Goal: Task Accomplishment & Management: Complete application form

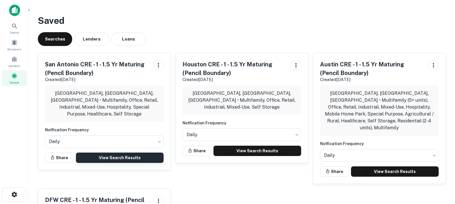
click at [120, 152] on link "View Search Results" at bounding box center [120, 157] width 88 height 10
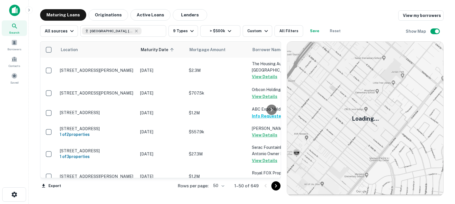
click at [221, 185] on body "Search Borrowers Contacts Saved Maturing Loans Originations Active Loans Lender…" at bounding box center [227, 102] width 455 height 204
click at [221, 190] on li "100" at bounding box center [219, 191] width 17 height 10
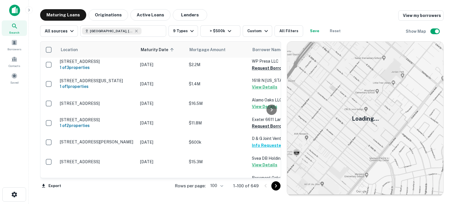
scroll to position [356, 0]
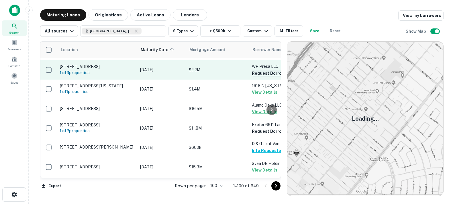
click at [261, 70] on button "Request Borrower Info" at bounding box center [275, 73] width 46 height 7
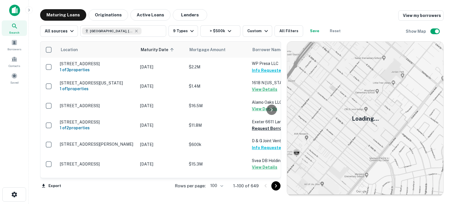
scroll to position [390, 0]
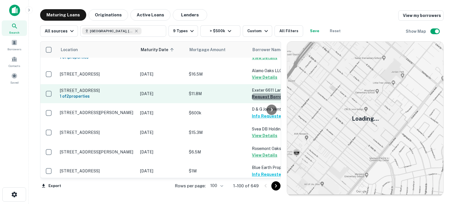
click at [256, 93] on button "Request Borrower Info" at bounding box center [275, 96] width 46 height 7
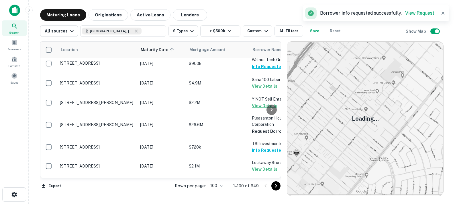
scroll to position [638, 0]
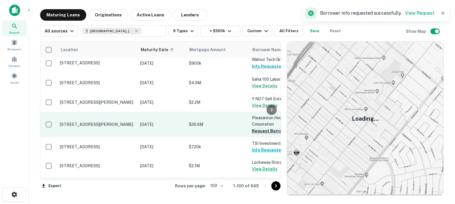
click at [255, 131] on button "Request Borrower Info" at bounding box center [275, 130] width 46 height 7
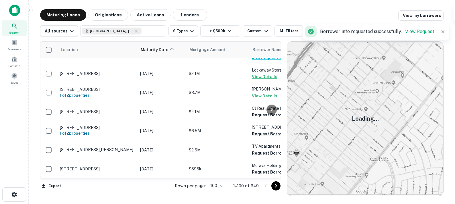
scroll to position [731, 0]
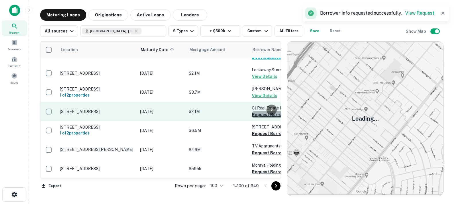
click at [259, 117] on button "Request Borrower Info" at bounding box center [275, 114] width 46 height 7
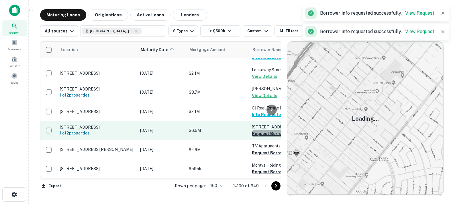
click at [260, 135] on button "Request Borrower Info" at bounding box center [275, 133] width 46 height 7
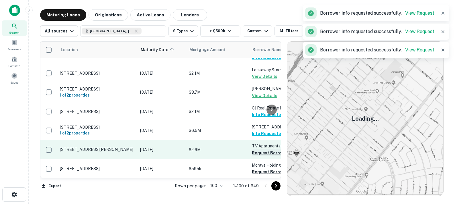
click at [259, 154] on button "Request Borrower Info" at bounding box center [275, 152] width 46 height 7
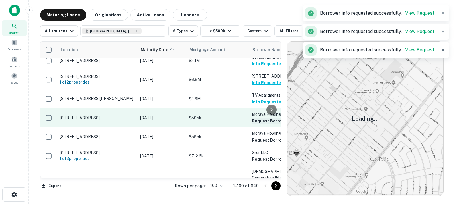
click at [260, 123] on button "Request Borrower Info" at bounding box center [275, 120] width 46 height 7
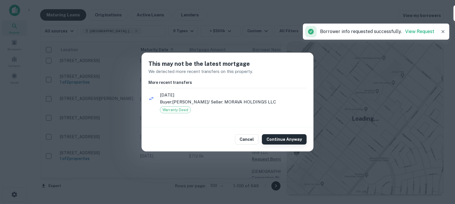
click at [278, 139] on button "Continue Anyway" at bounding box center [284, 139] width 45 height 10
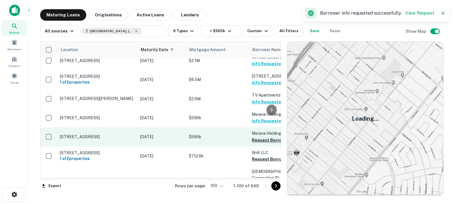
click at [258, 143] on button "Request Borrower Info" at bounding box center [275, 139] width 46 height 7
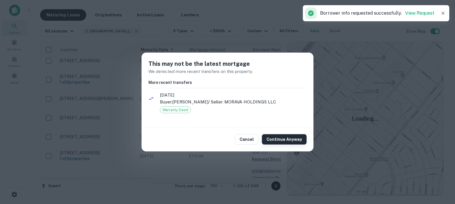
click at [280, 138] on button "Continue Anyway" at bounding box center [284, 139] width 45 height 10
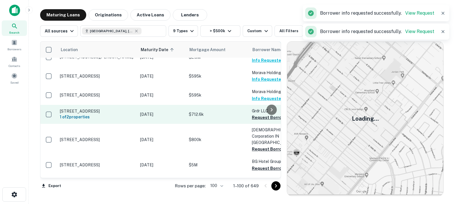
scroll to position [825, 0]
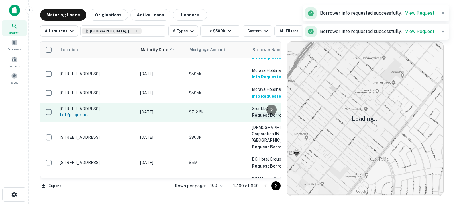
click at [259, 116] on button "Request Borrower Info" at bounding box center [275, 115] width 46 height 7
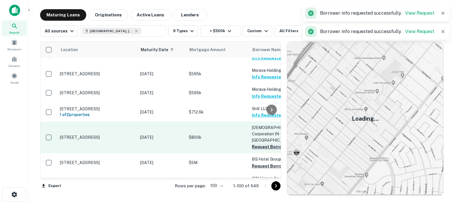
click at [260, 143] on button "Request Borrower Info" at bounding box center [275, 146] width 46 height 7
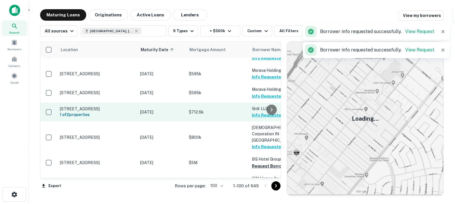
scroll to position [863, 0]
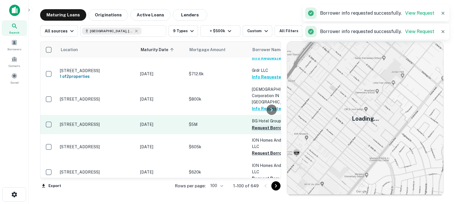
click at [256, 124] on button "Request Borrower Info" at bounding box center [275, 127] width 46 height 7
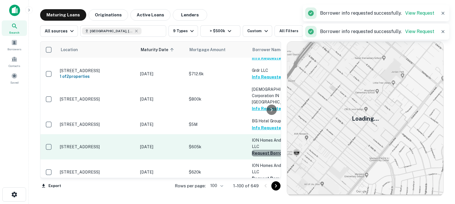
click at [259, 149] on button "Request Borrower Info" at bounding box center [275, 152] width 46 height 7
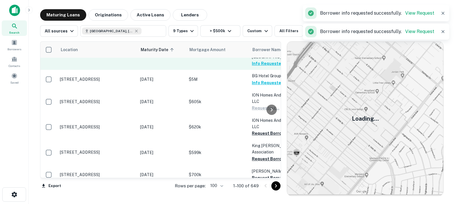
scroll to position [909, 0]
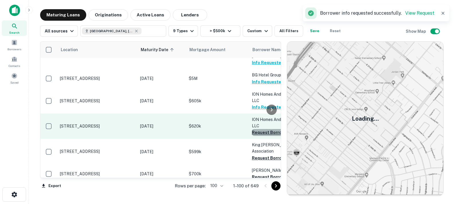
click at [262, 129] on button "Request Borrower Info" at bounding box center [275, 132] width 46 height 7
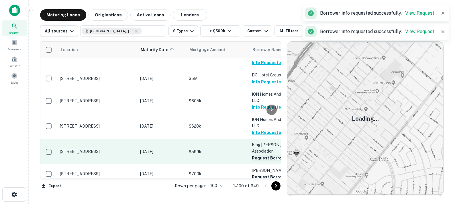
click at [262, 154] on button "Request Borrower Info" at bounding box center [275, 157] width 46 height 7
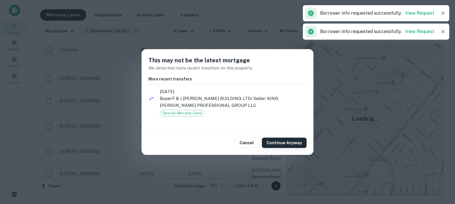
click at [276, 139] on button "Continue Anyway" at bounding box center [284, 142] width 45 height 10
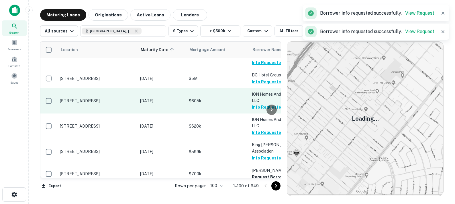
scroll to position [969, 0]
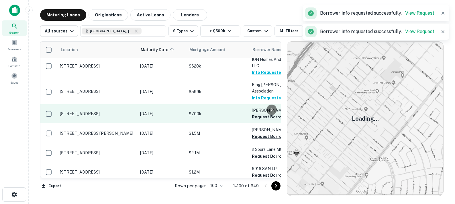
click at [254, 113] on button "Request Borrower Info" at bounding box center [275, 116] width 46 height 7
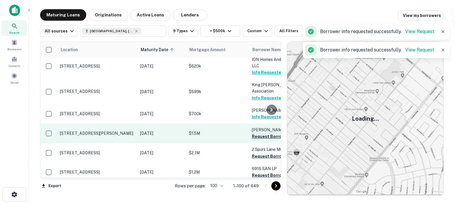
click at [257, 133] on button "Request Borrower Info" at bounding box center [275, 136] width 46 height 7
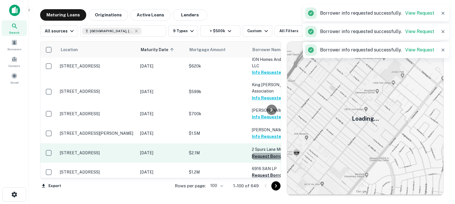
click at [261, 153] on button "Request Borrower Info" at bounding box center [275, 156] width 46 height 7
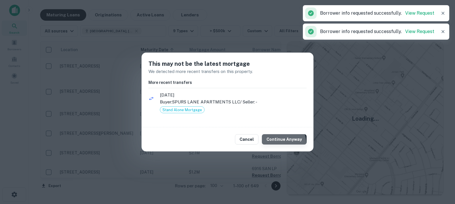
click at [277, 144] on button "Continue Anyway" at bounding box center [284, 139] width 45 height 10
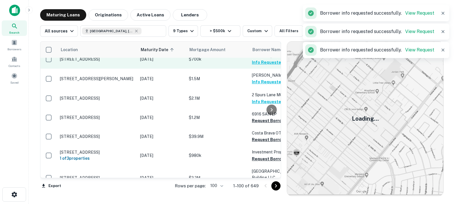
scroll to position [1026, 0]
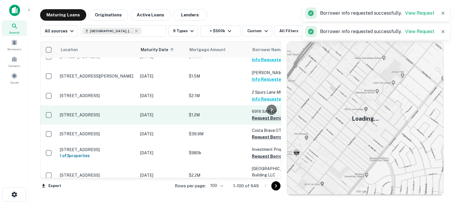
click at [256, 114] on button "Request Borrower Info" at bounding box center [275, 117] width 46 height 7
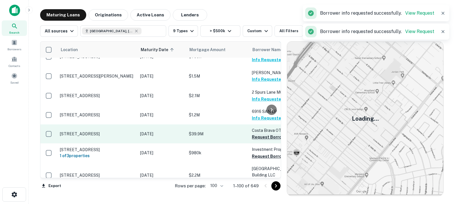
click at [260, 133] on button "Request Borrower Info" at bounding box center [275, 136] width 46 height 7
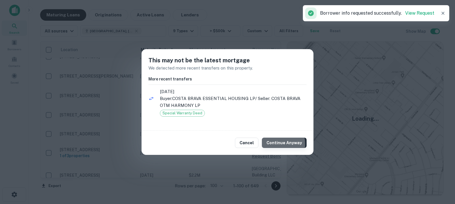
click at [275, 144] on button "Continue Anyway" at bounding box center [284, 142] width 45 height 10
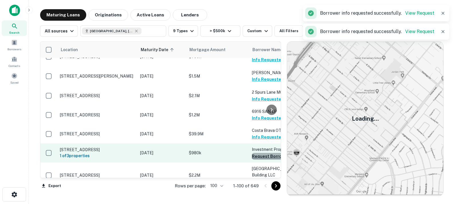
click at [261, 153] on button "Request Borrower Info" at bounding box center [275, 156] width 46 height 7
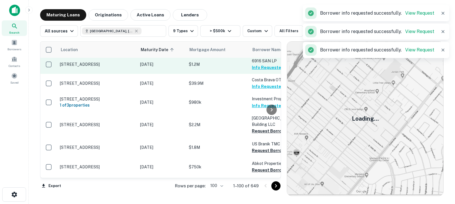
scroll to position [1078, 0]
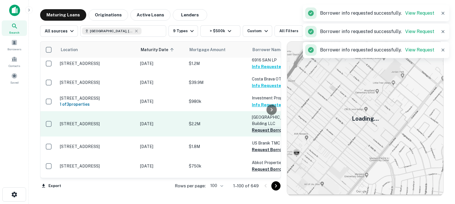
click at [258, 126] on button "Request Borrower Info" at bounding box center [275, 129] width 46 height 7
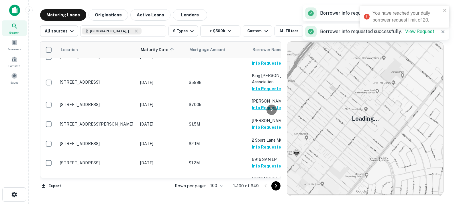
scroll to position [756, 0]
